Goal: Check status

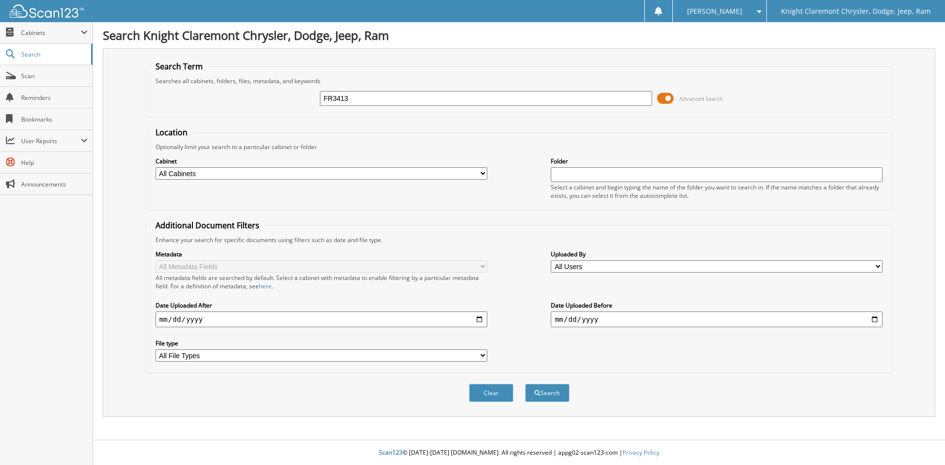
type input "FR3413"
click at [525, 384] on button "Search" at bounding box center [547, 393] width 44 height 18
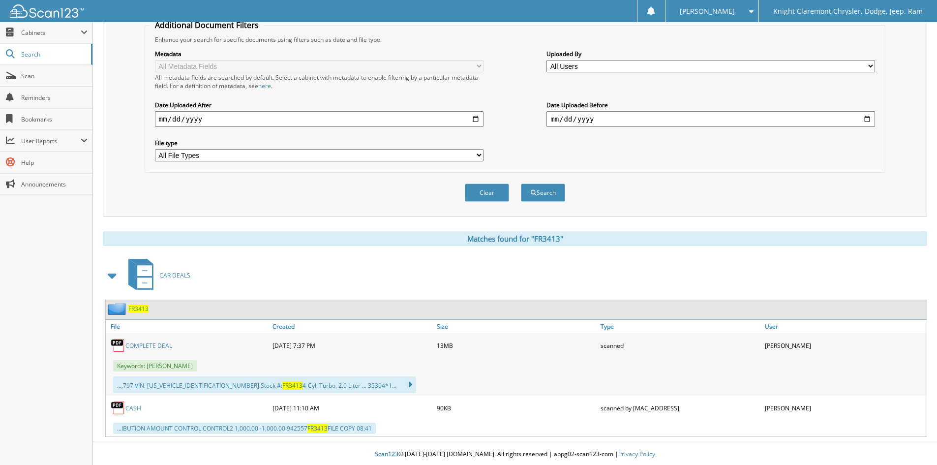
scroll to position [202, 0]
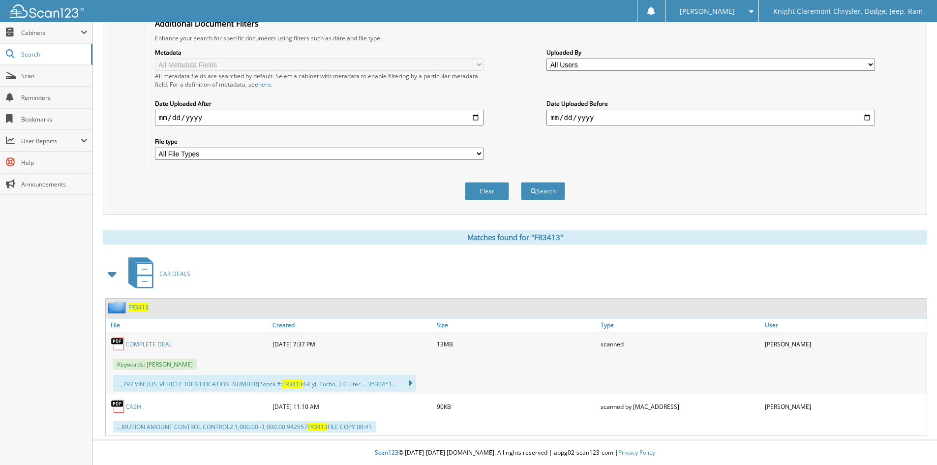
click at [162, 341] on link "COMPLETE DEAL" at bounding box center [148, 344] width 47 height 8
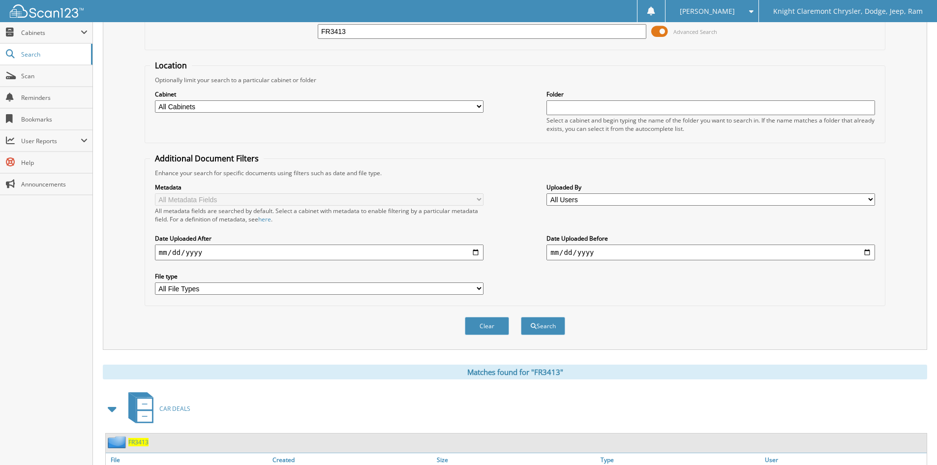
scroll to position [0, 0]
